Goal: Check status: Check status

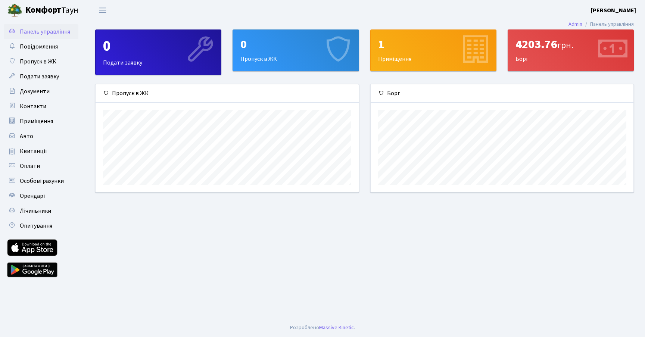
scroll to position [108, 263]
click at [37, 150] on span "Квитанції" at bounding box center [33, 151] width 27 height 8
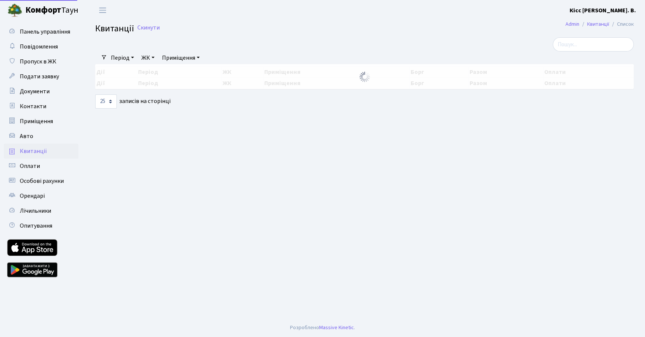
select select "25"
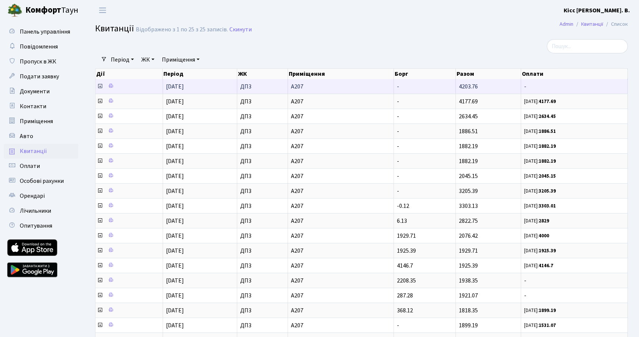
click at [100, 86] on icon at bounding box center [100, 86] width 6 height 6
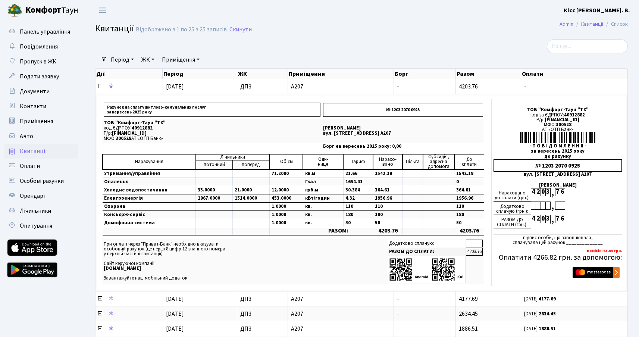
click at [614, 9] on b "[PERSON_NAME]" at bounding box center [597, 10] width 66 height 8
click at [587, 40] on link "Вийти" at bounding box center [593, 41] width 74 height 12
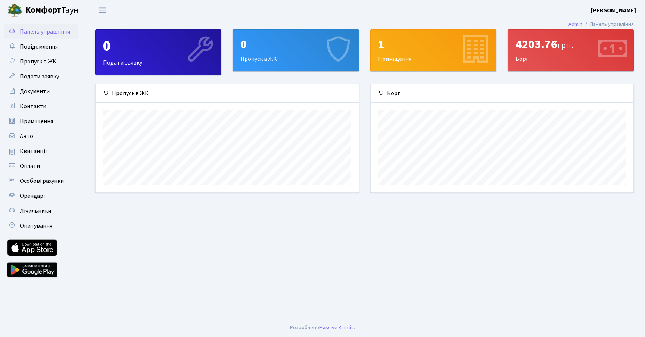
scroll to position [108, 263]
click at [622, 10] on b "[PERSON_NAME]" at bounding box center [613, 10] width 45 height 8
click at [586, 41] on link "Вийти" at bounding box center [598, 41] width 74 height 12
